Goal: Find specific page/section: Find specific page/section

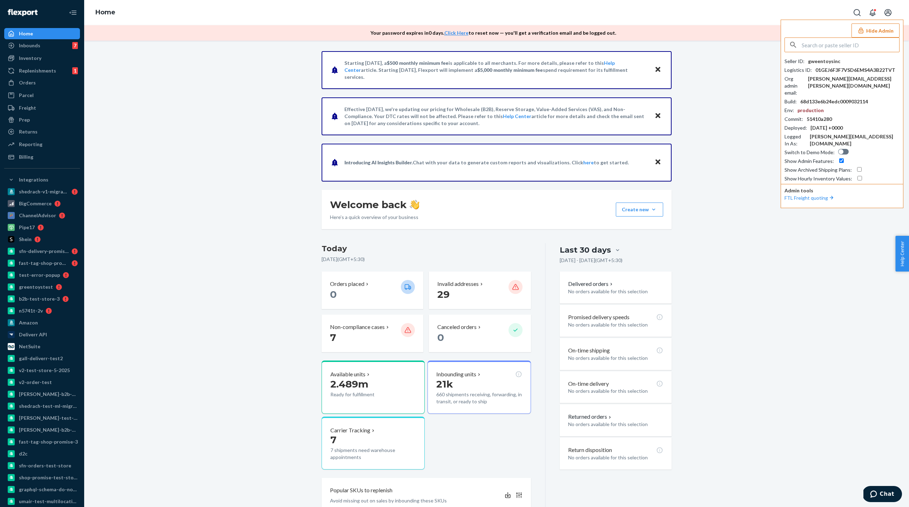
click at [834, 49] on input "text" at bounding box center [850, 45] width 97 height 14
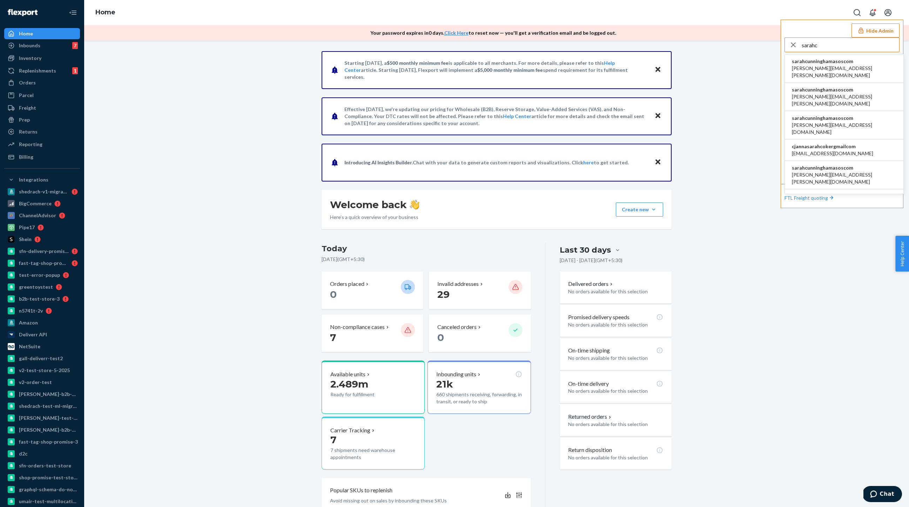
type input "sarahc"
click at [831, 58] on span "sarahcunninghamasoscom" at bounding box center [844, 61] width 104 height 7
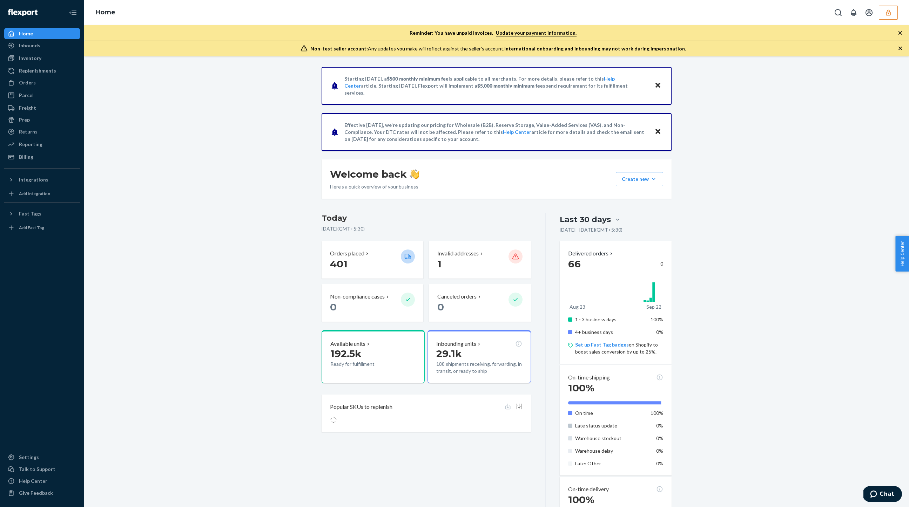
click at [890, 14] on icon "button" at bounding box center [888, 12] width 5 height 6
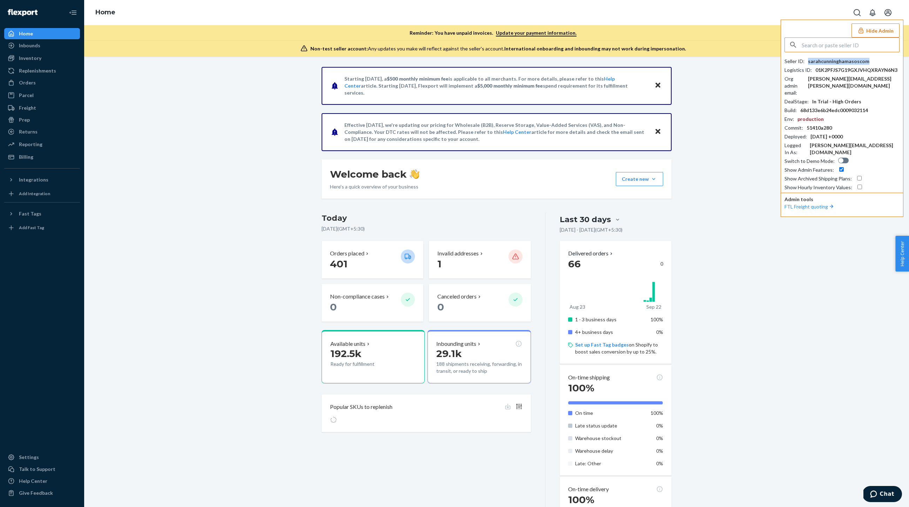
click at [838, 60] on div "sarahcunninghamasoscom" at bounding box center [838, 61] width 61 height 7
